Goal: Task Accomplishment & Management: Use online tool/utility

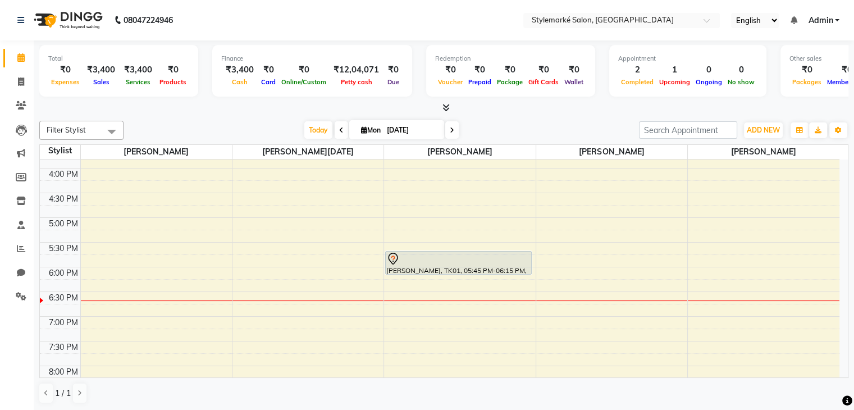
scroll to position [368, 0]
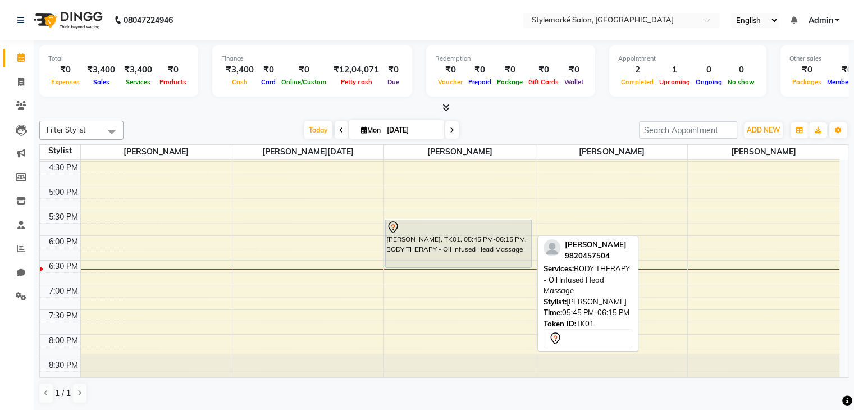
drag, startPoint x: 467, startPoint y: 241, endPoint x: 475, endPoint y: 257, distance: 18.3
click at [475, 257] on div "[PERSON_NAME], TK01, 05:45 PM-06:15 PM, BODY THERAPY - Oil Infused Head Massage…" at bounding box center [459, 87] width 151 height 592
click at [738, 292] on div "9:00 AM 9:30 AM 10:00 AM 10:30 AM 11:00 AM 11:30 AM 12:00 PM 12:30 PM 1:00 PM 1…" at bounding box center [439, 87] width 799 height 592
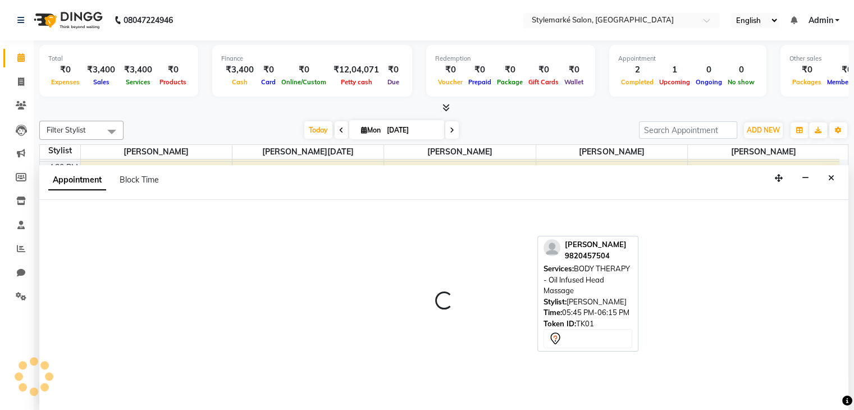
scroll to position [1, 0]
select select "71244"
select select "tentative"
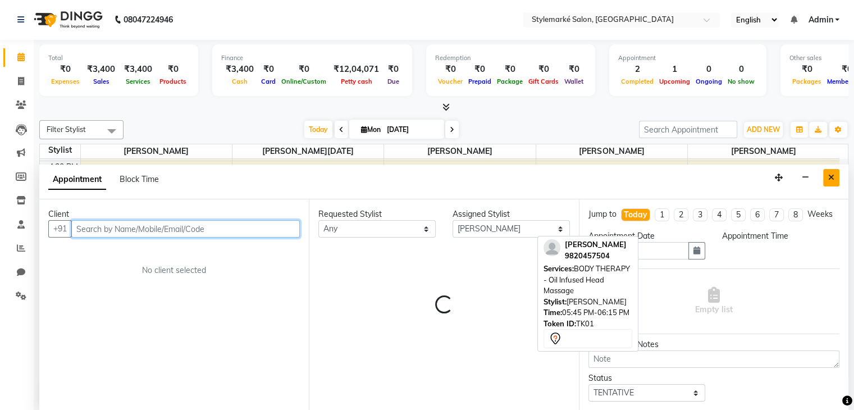
select select "1155"
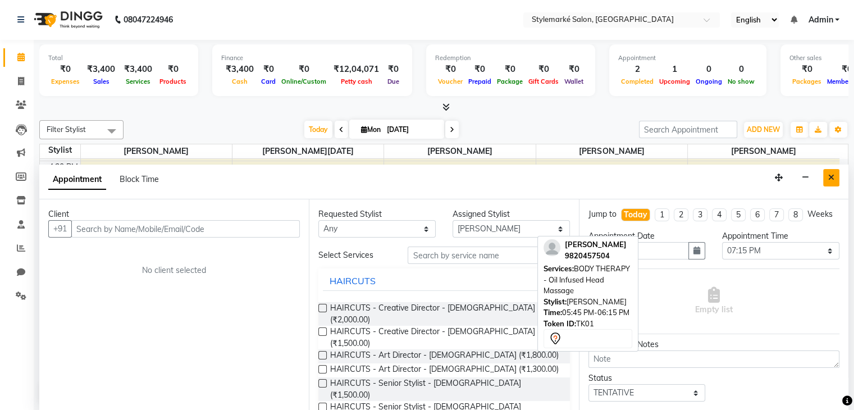
click at [833, 176] on icon "Close" at bounding box center [831, 177] width 6 height 8
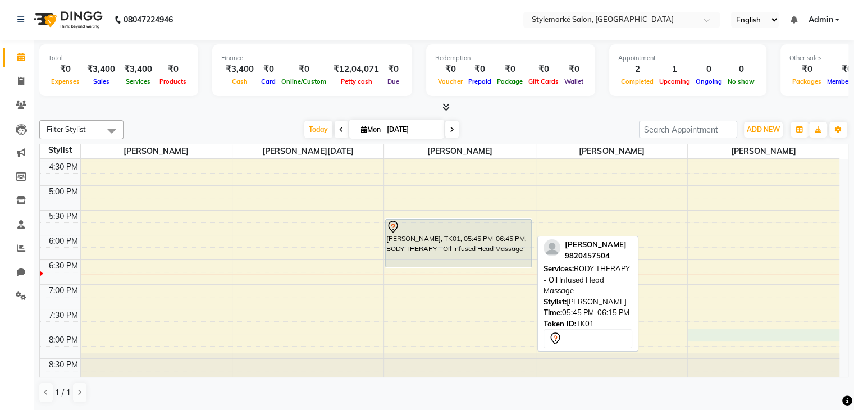
click at [740, 328] on div "9:00 AM 9:30 AM 10:00 AM 10:30 AM 11:00 AM 11:30 AM 12:00 PM 12:30 PM 1:00 PM 1…" at bounding box center [439, 87] width 799 height 592
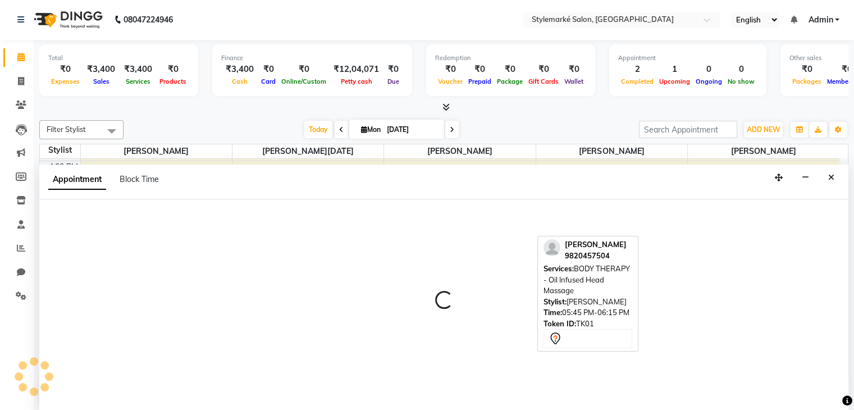
select select "71244"
select select "tentative"
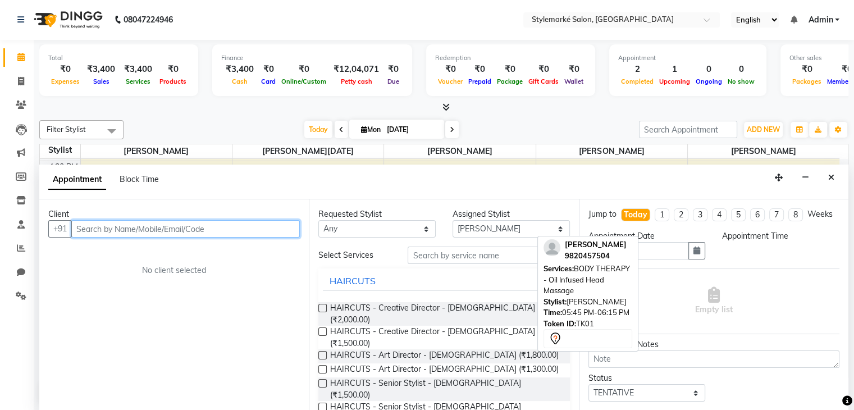
select select "1200"
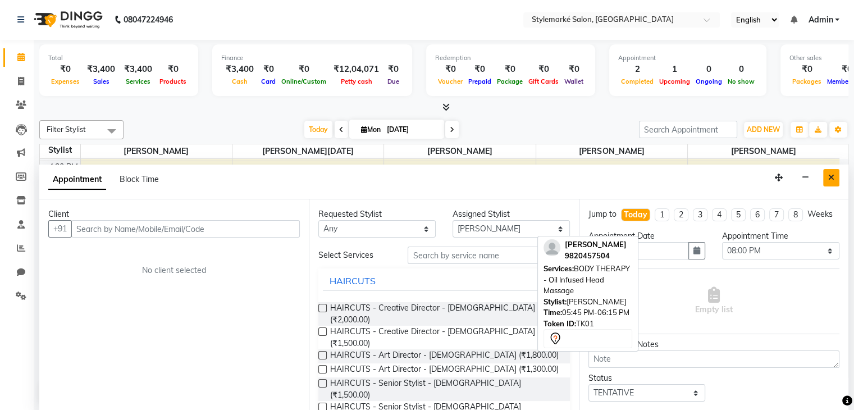
click at [831, 180] on icon "Close" at bounding box center [831, 177] width 6 height 8
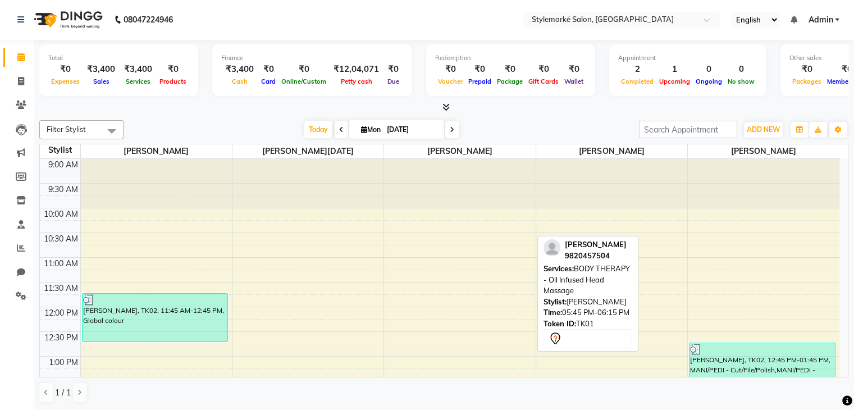
scroll to position [56, 0]
